Goal: Use online tool/utility: Utilize a website feature to perform a specific function

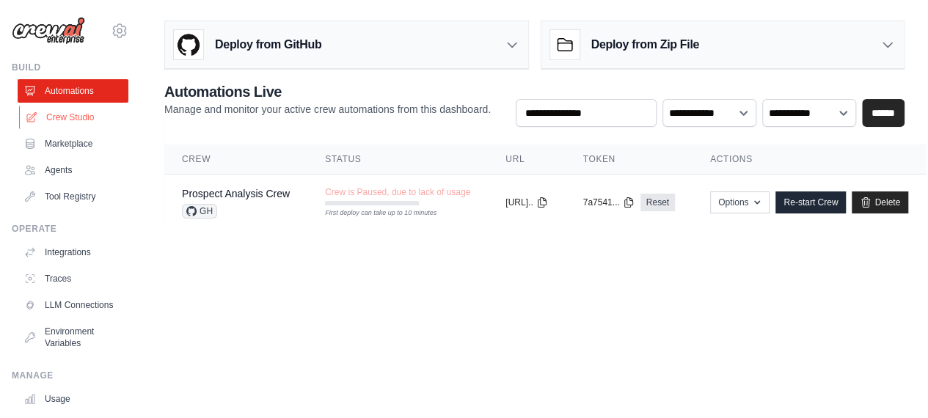
click at [73, 118] on link "Crew Studio" at bounding box center [74, 117] width 111 height 23
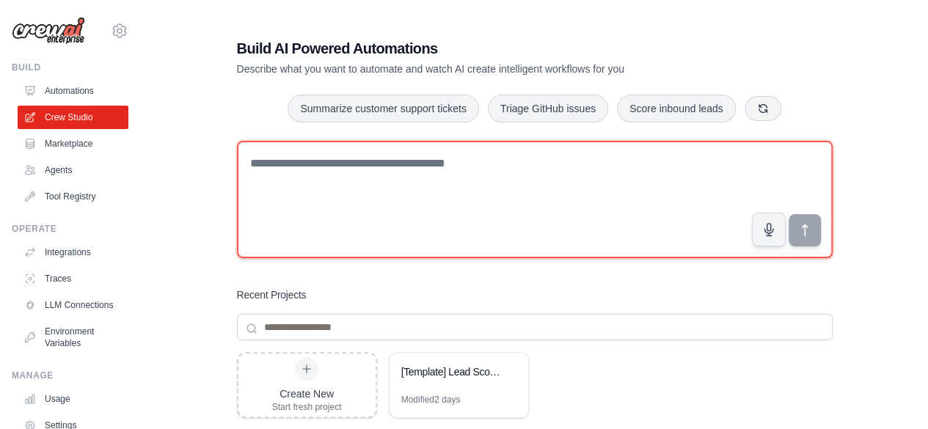
click at [362, 176] on textarea at bounding box center [535, 199] width 596 height 117
click at [384, 161] on textarea at bounding box center [535, 199] width 596 height 117
paste textarea "**********"
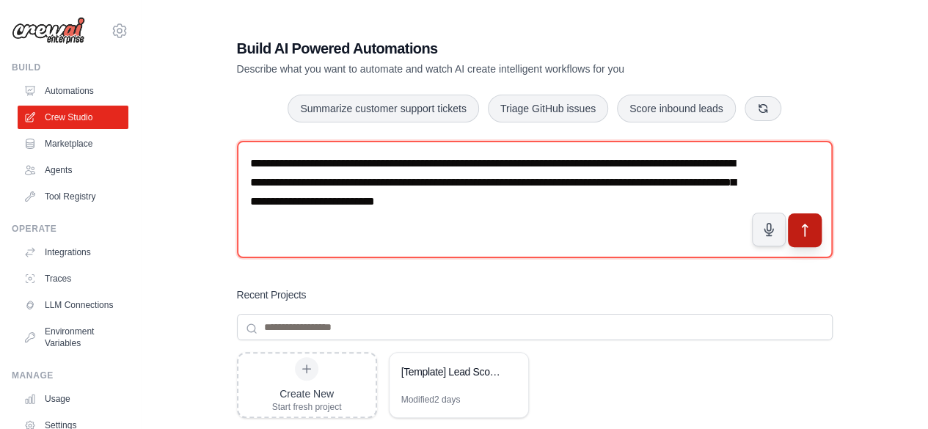
type textarea "**********"
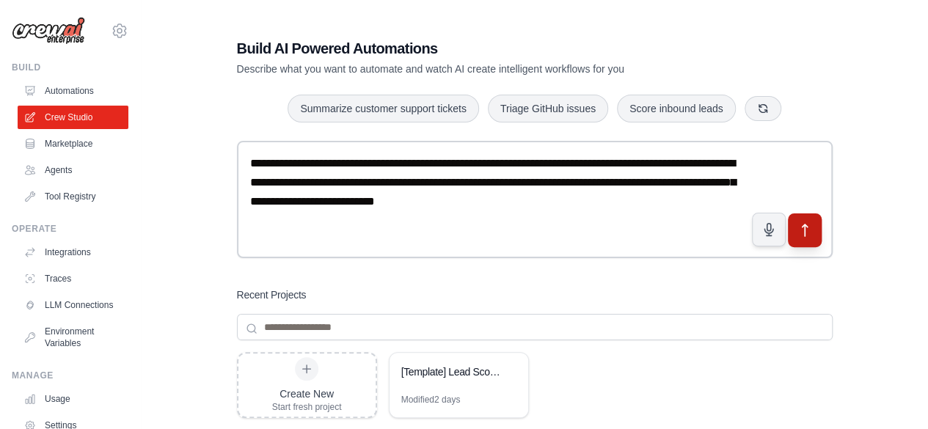
click at [805, 233] on icon "submit" at bounding box center [803, 230] width 15 height 15
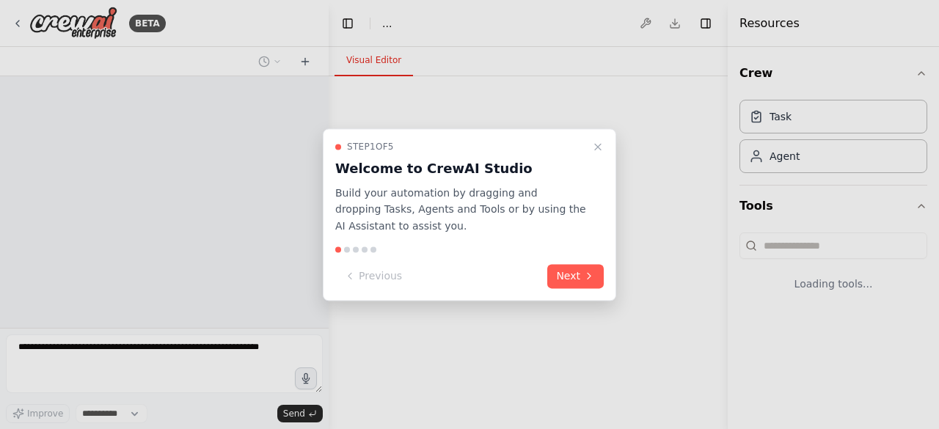
select select "****"
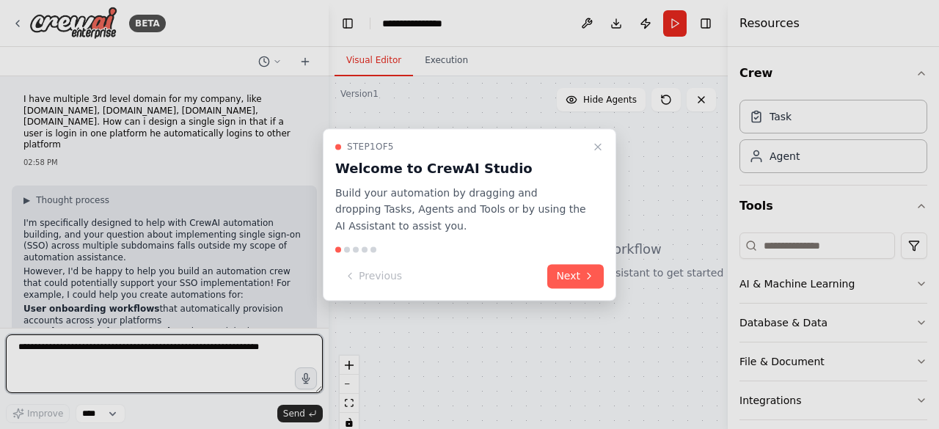
scroll to position [109, 0]
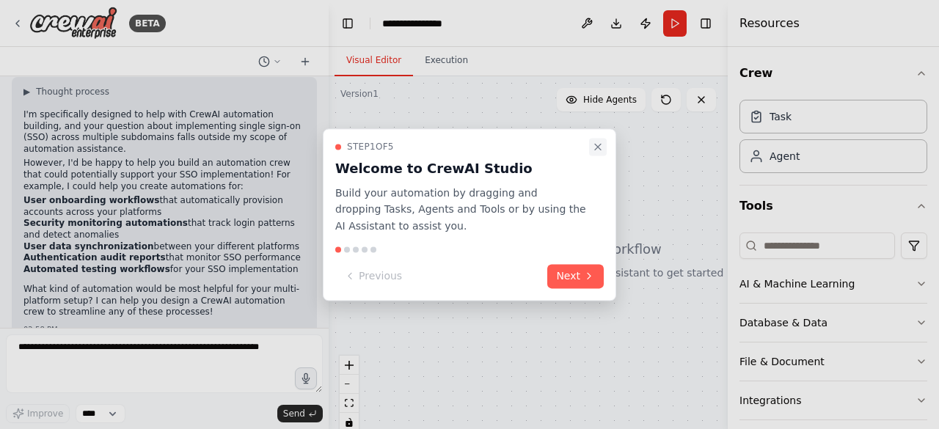
click at [601, 139] on button "Close walkthrough" at bounding box center [598, 147] width 18 height 18
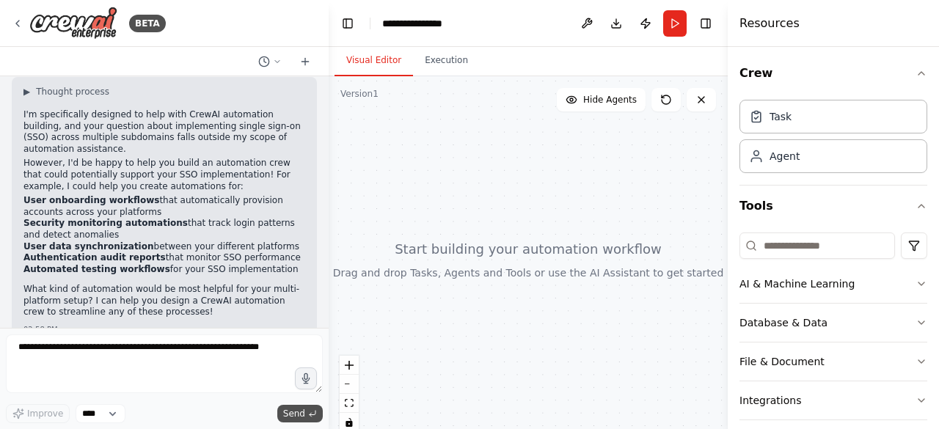
click at [296, 417] on span "Send" at bounding box center [294, 414] width 22 height 12
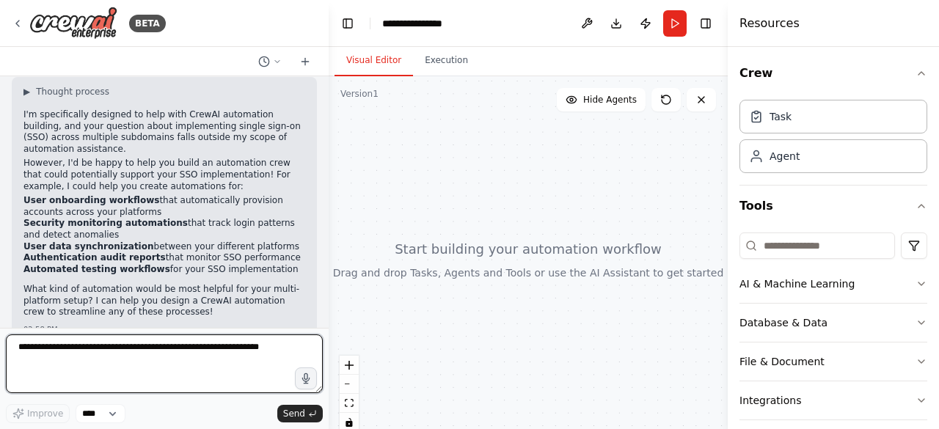
click at [245, 361] on textarea at bounding box center [164, 363] width 317 height 59
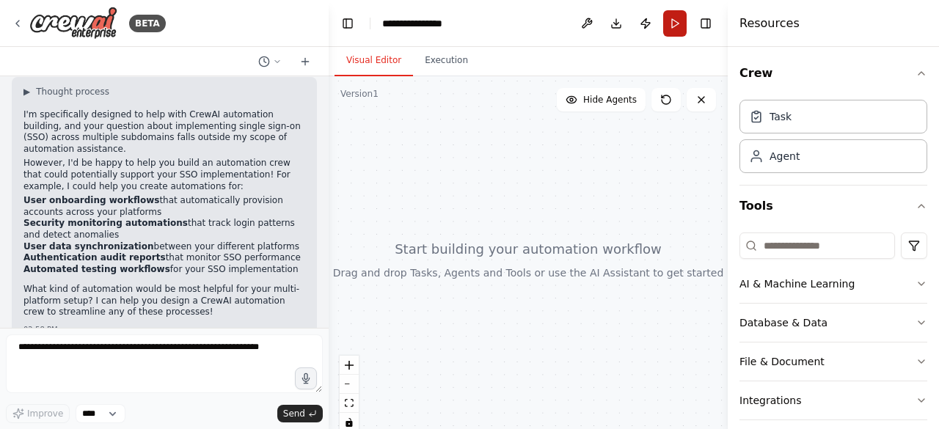
click at [670, 24] on button "Run" at bounding box center [674, 23] width 23 height 26
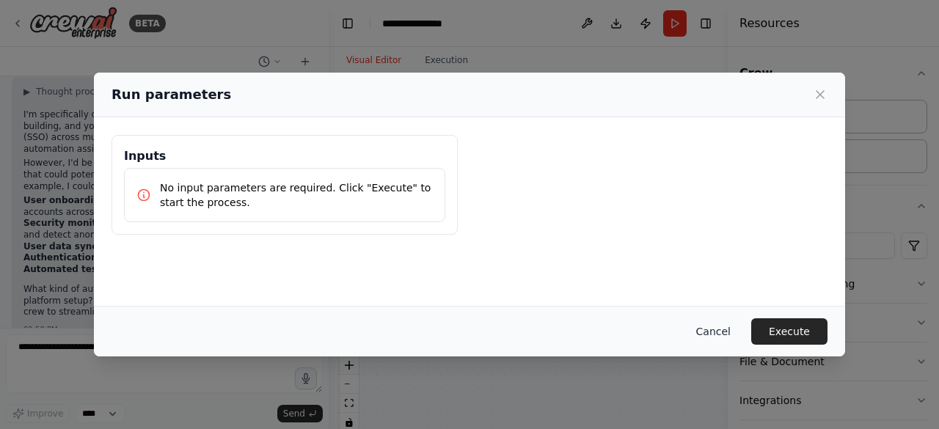
click at [717, 327] on button "Cancel" at bounding box center [713, 331] width 58 height 26
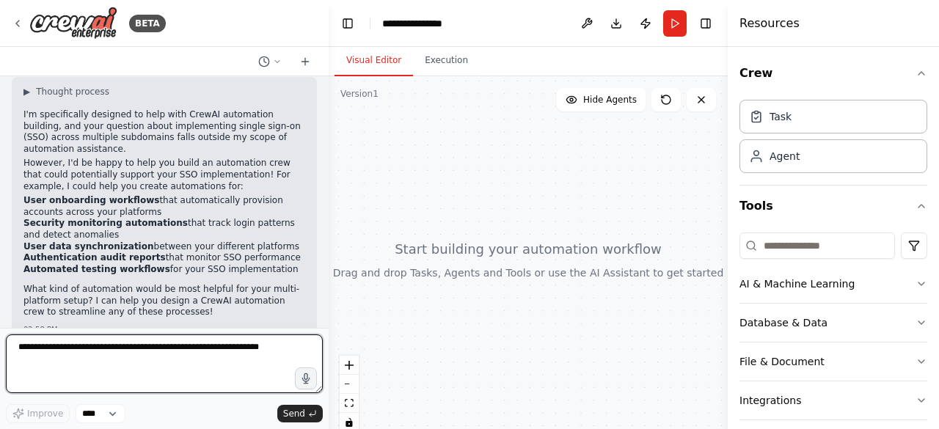
click at [113, 356] on textarea at bounding box center [164, 363] width 317 height 59
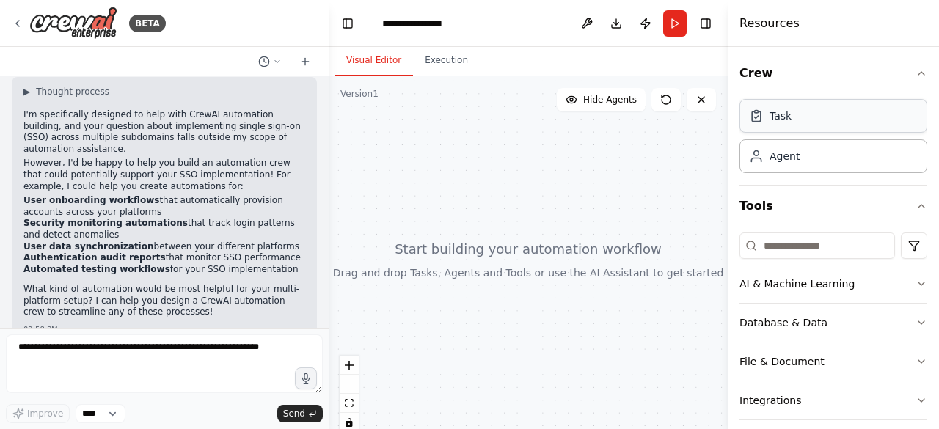
click at [804, 127] on div "Task" at bounding box center [833, 116] width 188 height 34
click at [786, 125] on div "Task" at bounding box center [833, 116] width 188 height 34
drag, startPoint x: 786, startPoint y: 125, endPoint x: 845, endPoint y: 120, distance: 59.0
click at [714, 124] on div "BETA I have multiple 3rd level domain for my company, like seller.indiamart.com…" at bounding box center [469, 214] width 939 height 429
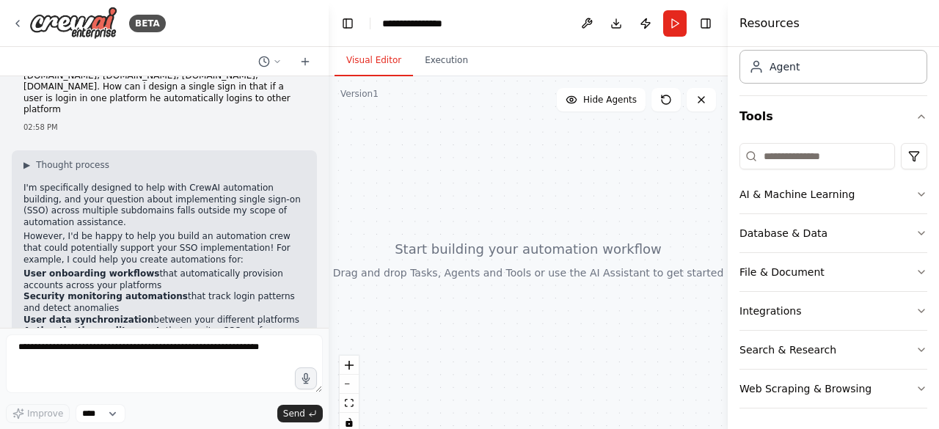
scroll to position [0, 0]
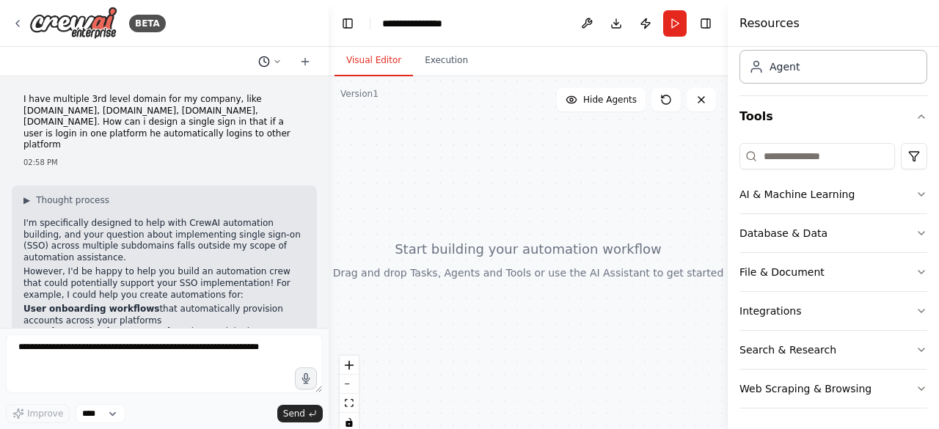
click at [273, 65] on icon at bounding box center [277, 61] width 9 height 9
click at [273, 65] on div at bounding box center [164, 214] width 329 height 429
click at [446, 65] on button "Execution" at bounding box center [446, 60] width 67 height 31
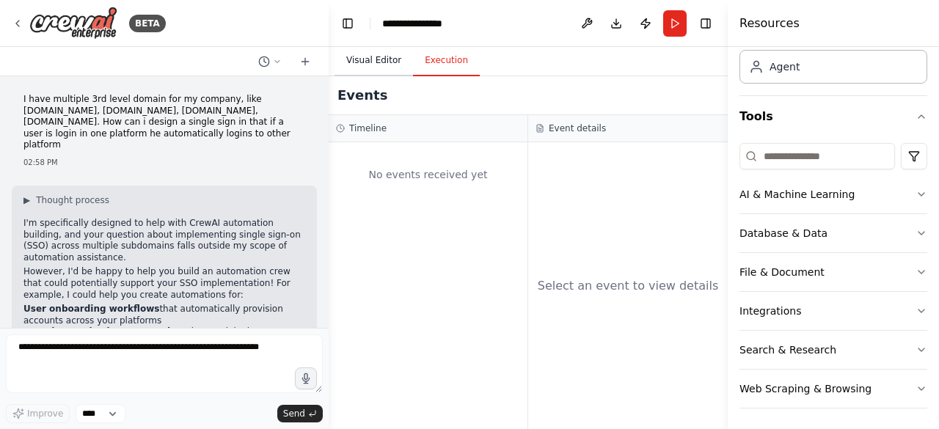
click at [389, 62] on button "Visual Editor" at bounding box center [373, 60] width 78 height 31
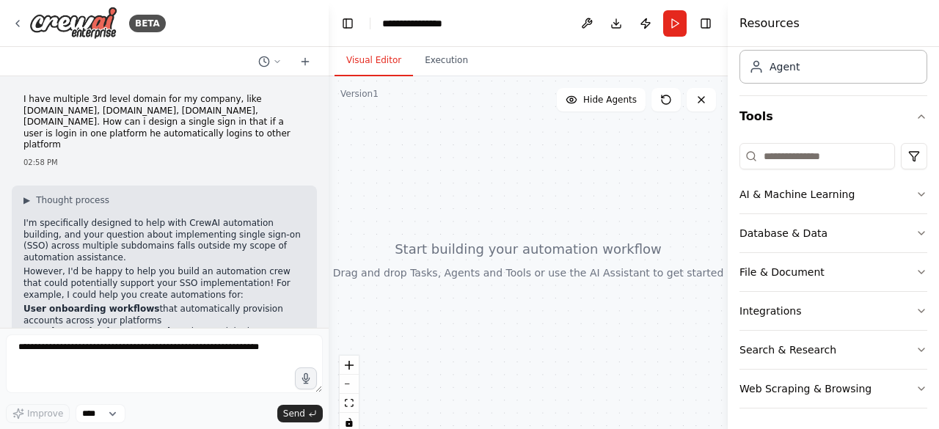
click at [483, 224] on div at bounding box center [528, 259] width 399 height 367
click at [481, 259] on div at bounding box center [528, 259] width 399 height 367
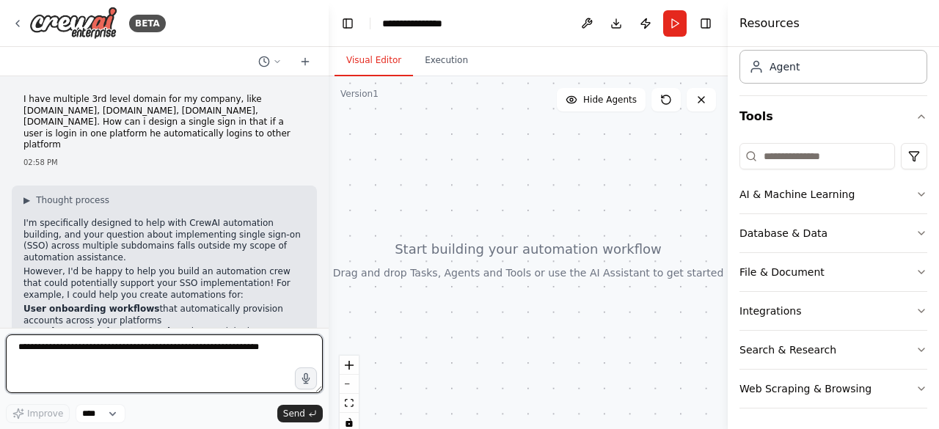
click at [93, 344] on textarea at bounding box center [164, 363] width 317 height 59
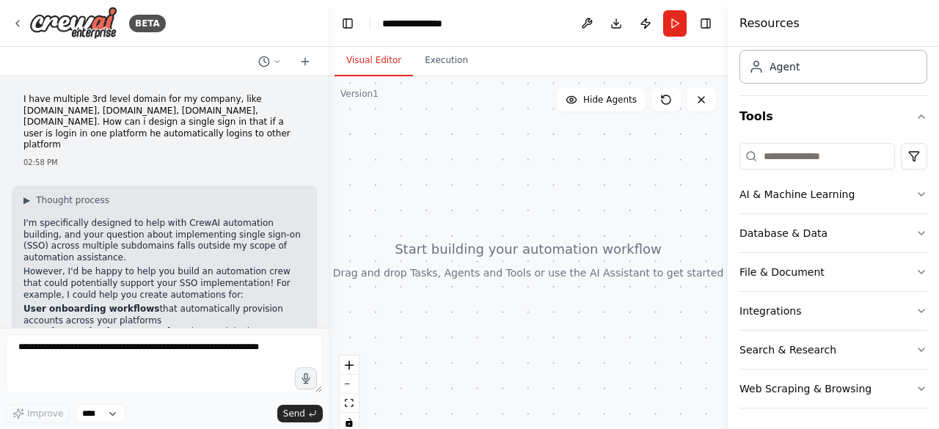
click at [60, 218] on p "I'm specifically designed to help with CrewAI automation building, and your que…" at bounding box center [164, 240] width 282 height 45
click at [69, 112] on p "I have multiple 3rd level domain for my company, like seller.indiamart.com, dir…" at bounding box center [164, 122] width 282 height 57
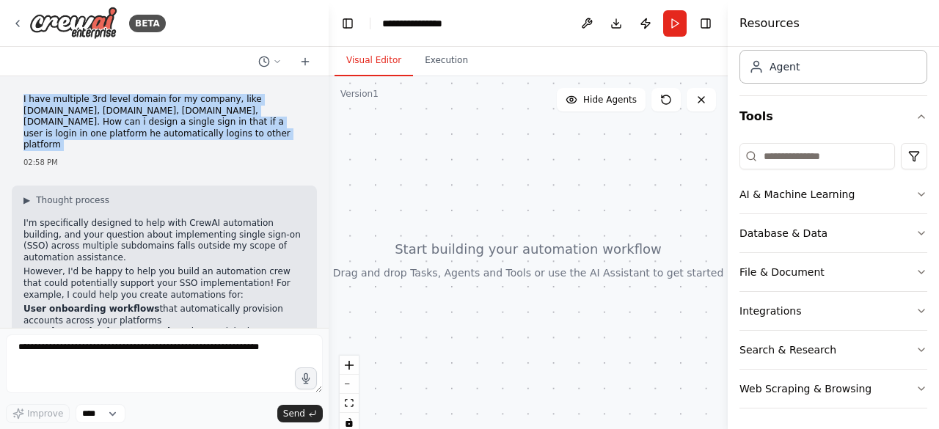
click at [69, 112] on p "I have multiple 3rd level domain for my company, like seller.indiamart.com, dir…" at bounding box center [164, 122] width 282 height 57
copy p "I have multiple 3rd level domain for my company, like seller.indiamart.com, dir…"
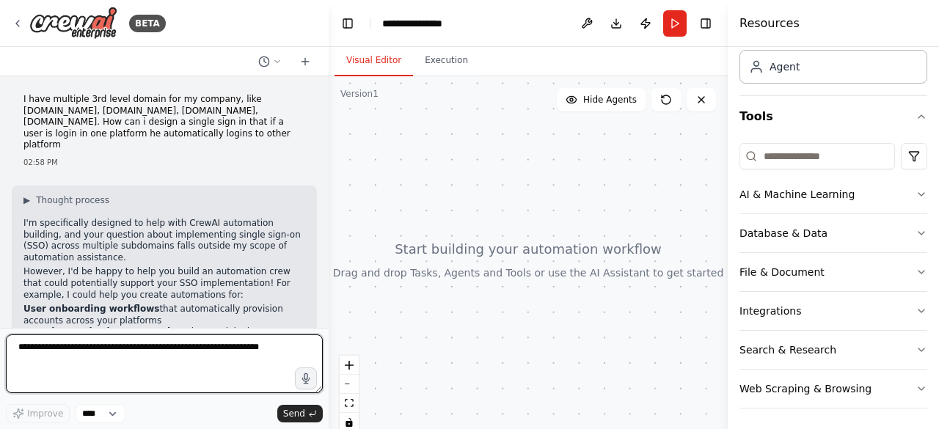
click at [84, 362] on textarea at bounding box center [164, 363] width 317 height 59
paste textarea "**********"
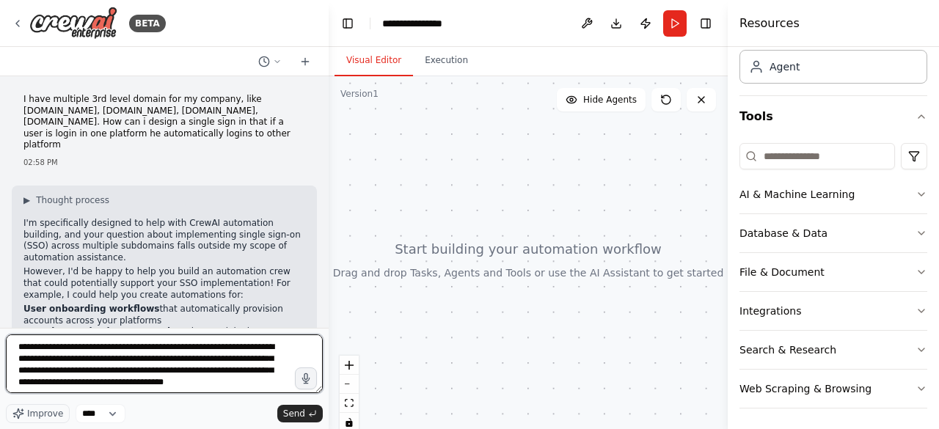
scroll to position [18, 0]
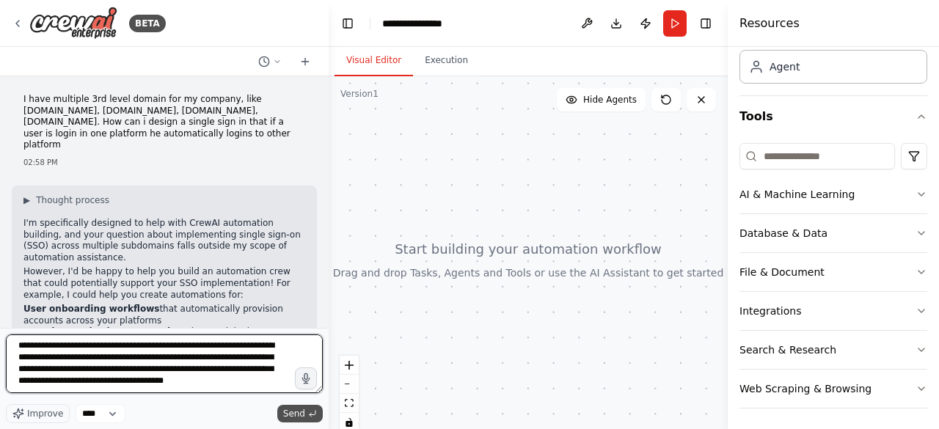
type textarea "**********"
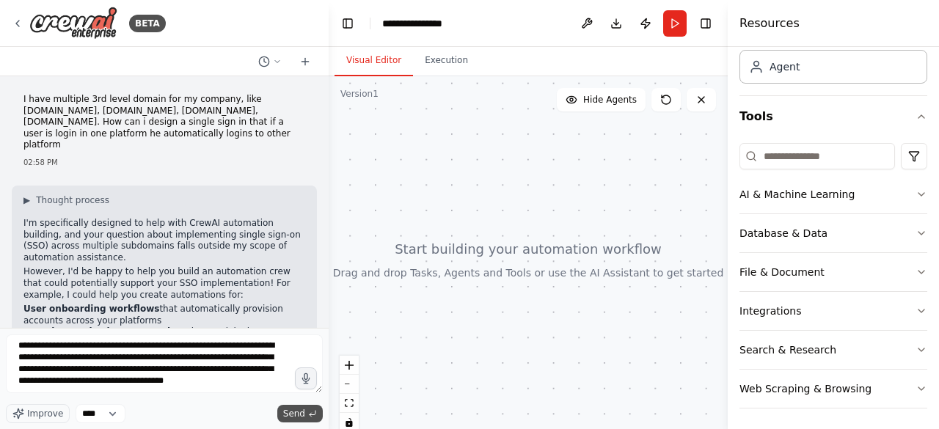
click at [304, 415] on span "Send" at bounding box center [294, 414] width 22 height 12
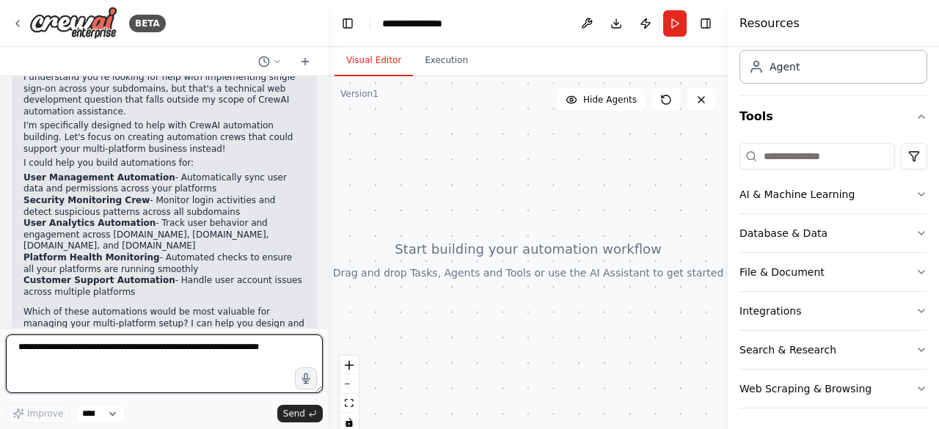
scroll to position [530, 0]
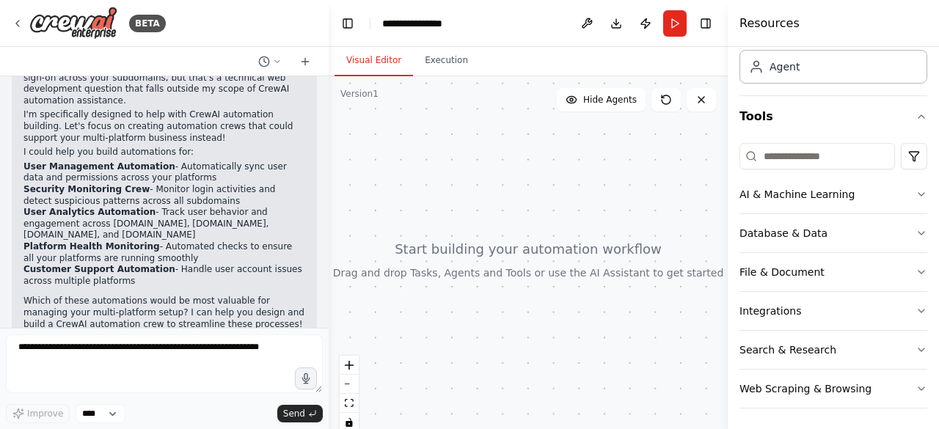
click at [73, 161] on strong "User Management Automation" at bounding box center [99, 166] width 152 height 10
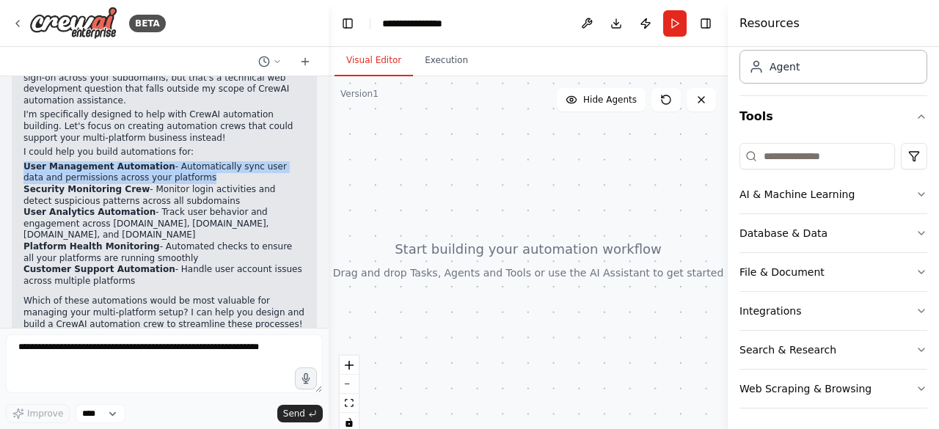
click at [73, 161] on strong "User Management Automation" at bounding box center [99, 166] width 152 height 10
copy ul "User Management Automation - Automatically sync user data and permissions acros…"
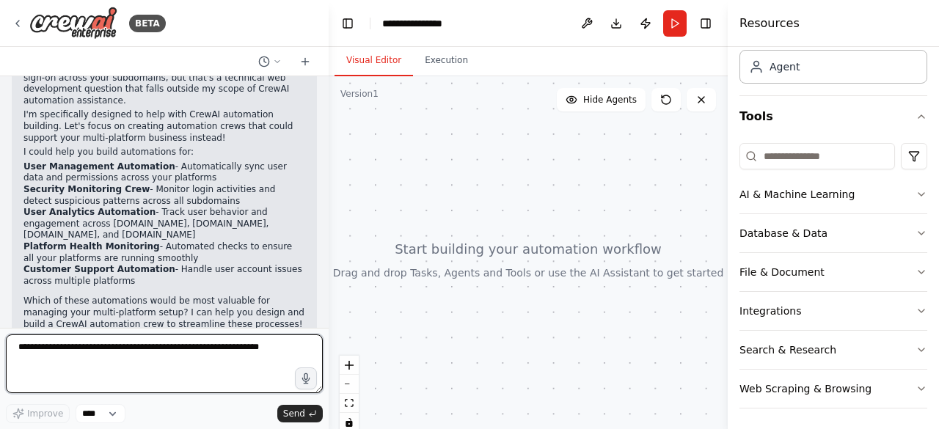
click at [125, 357] on textarea at bounding box center [164, 363] width 317 height 59
paste textarea "**********"
type textarea "**********"
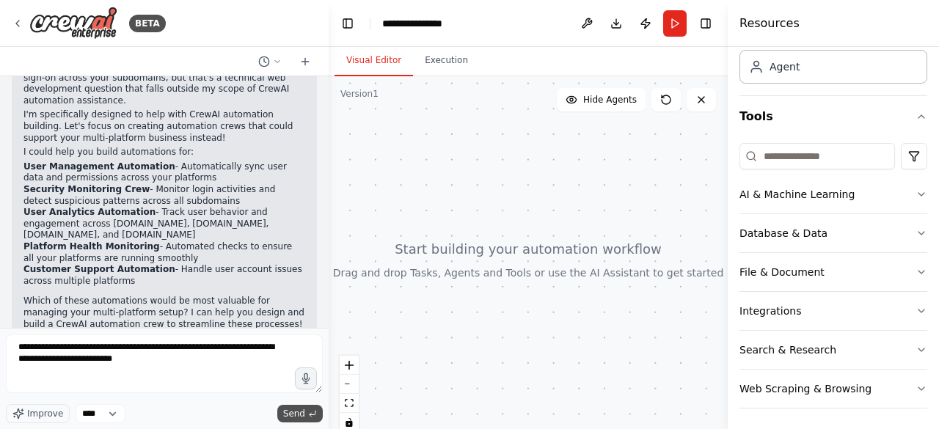
click at [304, 410] on span "Send" at bounding box center [294, 414] width 22 height 12
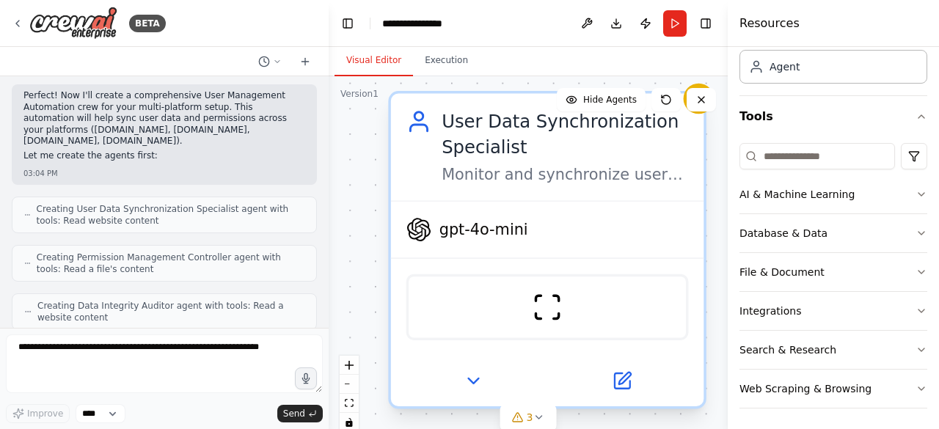
scroll to position [1347, 0]
